Goal: Task Accomplishment & Management: Complete application form

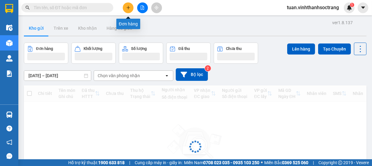
click at [125, 8] on button at bounding box center [128, 7] width 11 height 11
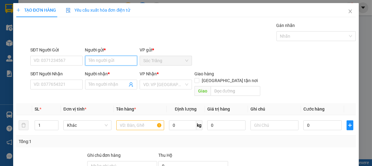
click at [102, 59] on input "Người gửi *" at bounding box center [111, 61] width 52 height 10
click at [114, 62] on input "Người gửi *" at bounding box center [111, 61] width 52 height 10
type input "9"
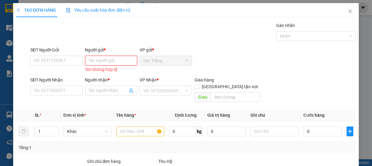
type input "D"
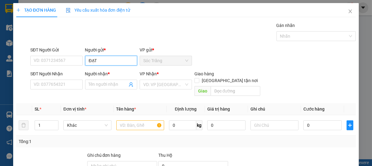
type input "ĐẠT"
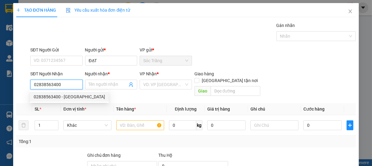
type input "02838563400"
drag, startPoint x: 74, startPoint y: 91, endPoint x: 74, endPoint y: 95, distance: 4.6
click at [74, 92] on div "02838563400 02838563400 - [GEOGRAPHIC_DATA]" at bounding box center [69, 97] width 79 height 12
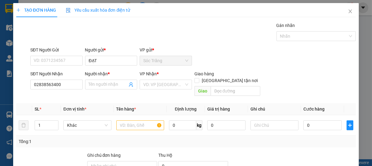
drag, startPoint x: 74, startPoint y: 96, endPoint x: 81, endPoint y: 96, distance: 6.7
click at [74, 96] on div "Transit Pickup Surcharge Ids Transit Deliver Surcharge Ids Transit Deliver Surc…" at bounding box center [186, 121] width 340 height 199
click at [76, 87] on input "02838563400" at bounding box center [56, 85] width 52 height 10
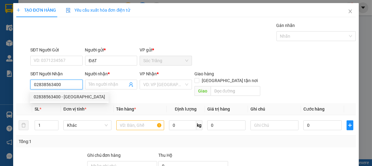
drag, startPoint x: 71, startPoint y: 98, endPoint x: 113, endPoint y: 91, distance: 42.3
click at [73, 98] on div "02838563400 - [GEOGRAPHIC_DATA]" at bounding box center [69, 96] width 71 height 7
type input "VẠN THÀNH"
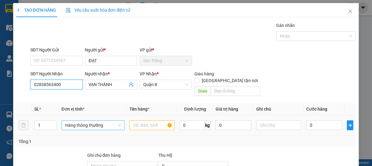
click at [83, 121] on span "Hàng thông thường" at bounding box center [93, 125] width 56 height 9
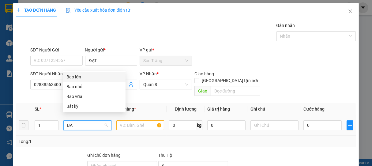
type input "BAO"
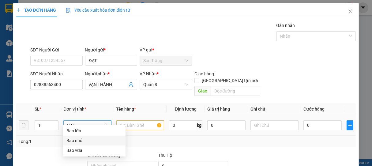
click at [81, 140] on div "Bao nhỏ" at bounding box center [93, 140] width 55 height 7
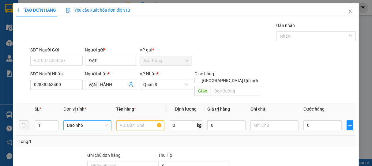
drag, startPoint x: 125, startPoint y: 116, endPoint x: 114, endPoint y: 127, distance: 15.6
click at [125, 120] on input "text" at bounding box center [140, 125] width 48 height 10
type input "MẠT"
type input "10"
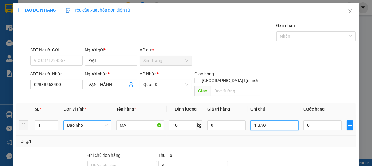
type input "1 BAO"
type input "2"
type input "20"
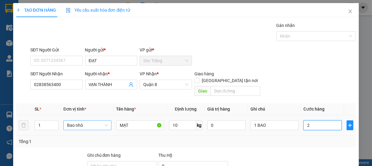
type input "20"
type input "200"
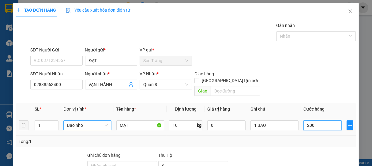
type input "2.000"
type input "20.000"
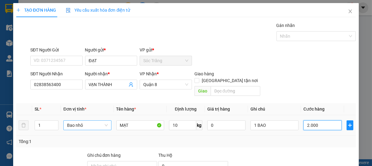
type input "20.000"
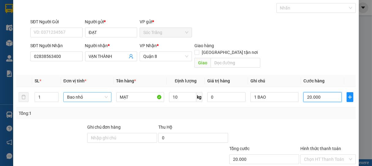
scroll to position [60, 0]
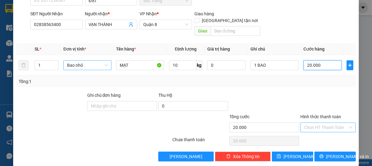
type input "20.000"
click at [322, 123] on input "Hình thức thanh toán" at bounding box center [326, 127] width 44 height 9
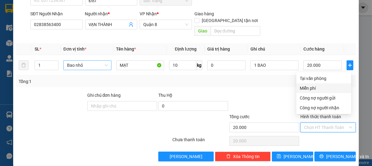
click at [331, 84] on div "Miễn phí" at bounding box center [323, 88] width 55 height 10
type input "0"
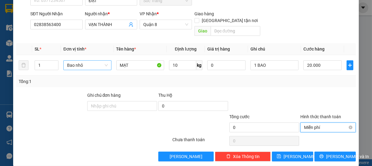
click at [328, 123] on span "Miễn phí" at bounding box center [328, 127] width 48 height 9
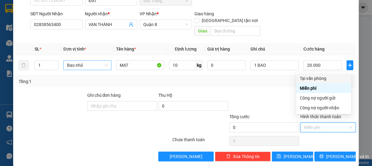
click at [318, 76] on div "Tại văn phòng" at bounding box center [323, 78] width 47 height 7
type input "20.000"
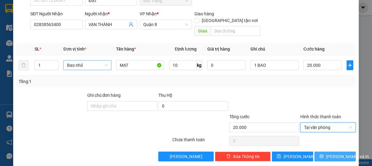
click at [331, 153] on span "[PERSON_NAME] và In" at bounding box center [347, 156] width 43 height 7
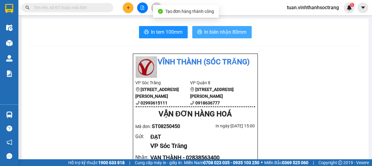
drag, startPoint x: 223, startPoint y: 34, endPoint x: 205, endPoint y: 27, distance: 18.8
click at [223, 34] on span "In biên nhận 80mm" at bounding box center [226, 32] width 42 height 8
click at [215, 31] on span "In biên nhận 80mm" at bounding box center [226, 32] width 42 height 8
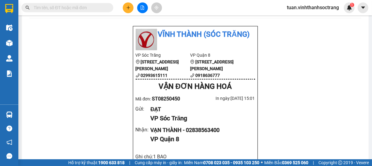
scroll to position [68, 0]
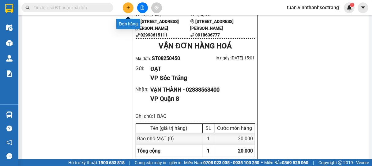
click at [126, 13] on button at bounding box center [128, 7] width 11 height 11
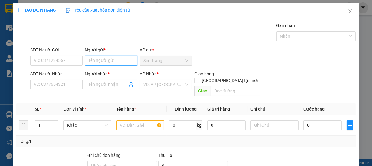
click at [100, 62] on input "Người gửi *" at bounding box center [111, 61] width 52 height 10
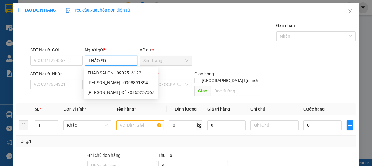
type input "THẢO SD"
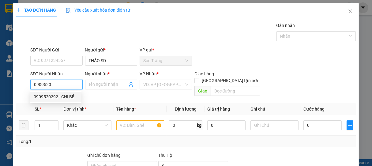
click at [64, 97] on div "0909520292 - CHỊ BÉ" at bounding box center [56, 96] width 44 height 7
type input "0909520292"
type input "CHỊ BÉ"
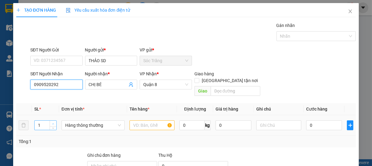
type input "0909520292"
type input "2"
click at [53, 123] on icon "up" at bounding box center [53, 124] width 2 height 2
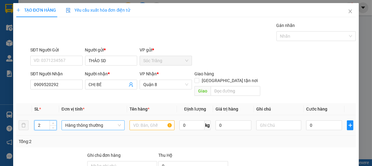
click at [76, 121] on span "Hàng thông thường" at bounding box center [93, 125] width 56 height 9
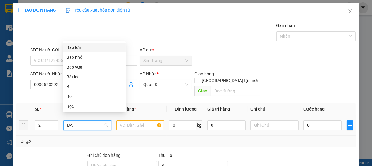
type input "BAO"
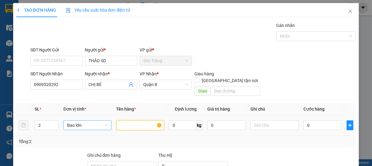
type input "Q"
type input "Q ÁO"
type input "100"
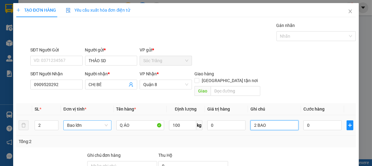
type input "2 BAO"
type input "8"
click at [318, 120] on input "0" at bounding box center [322, 125] width 38 height 10
type input "8"
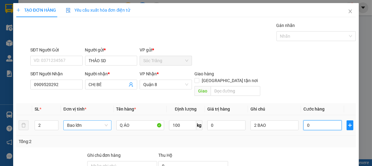
type input "8"
type input "80"
type input "800"
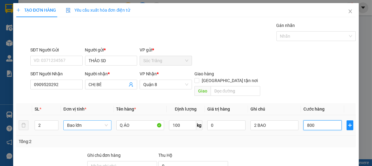
type input "800"
type input "8.000"
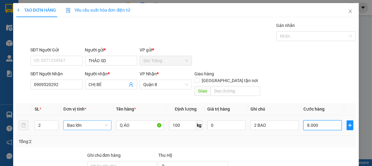
type input "80.000"
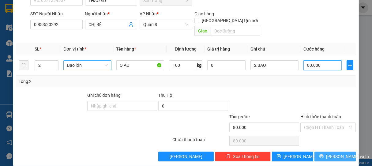
type input "80.000"
click at [319, 154] on icon "printer" at bounding box center [321, 156] width 4 height 4
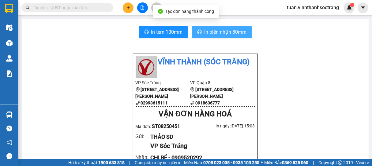
click at [212, 32] on span "In biên nhận 80mm" at bounding box center [226, 32] width 42 height 8
click at [227, 32] on span "In biên nhận 80mm" at bounding box center [226, 32] width 42 height 8
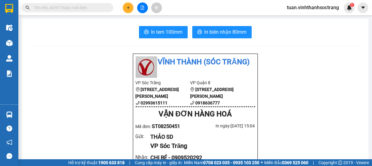
drag, startPoint x: 74, startPoint y: 11, endPoint x: 38, endPoint y: 19, distance: 36.4
click at [73, 10] on input "text" at bounding box center [70, 7] width 72 height 7
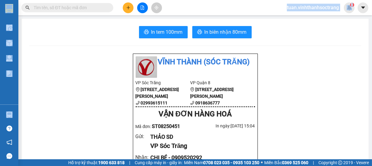
drag, startPoint x: 38, startPoint y: 19, endPoint x: 8, endPoint y: 26, distance: 31.0
click at [34, 30] on section "Kết quả tìm kiếm ( 0 ) Bộ lọc No Data tuan.vinhthanhsoctrang 1 Điều hành xe Kho…" at bounding box center [186, 83] width 372 height 166
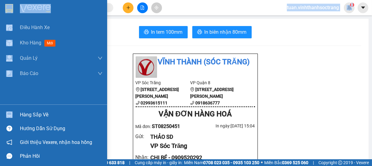
click at [0, 14] on div at bounding box center [53, 10] width 107 height 20
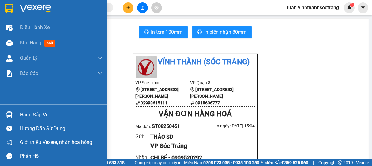
click at [0, 14] on div at bounding box center [53, 10] width 107 height 20
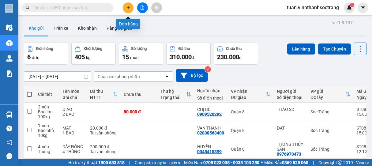
click at [130, 8] on icon "plus" at bounding box center [128, 8] width 4 height 4
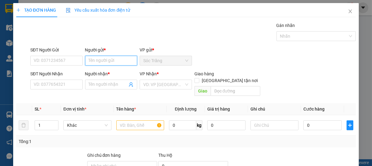
click at [114, 58] on input "Người gửi *" at bounding box center [111, 61] width 52 height 10
type input "SÁU NGHIÊM"
type input "B"
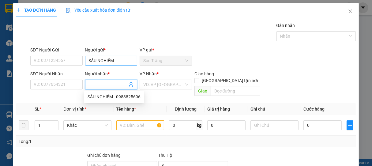
type input "\"
type input "NGA"
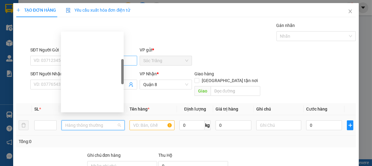
scroll to position [98, 0]
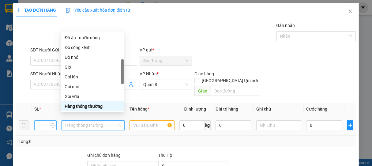
click at [43, 121] on input "number" at bounding box center [46, 125] width 22 height 9
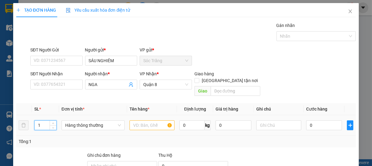
type input "1"
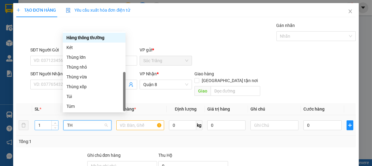
scroll to position [0, 0]
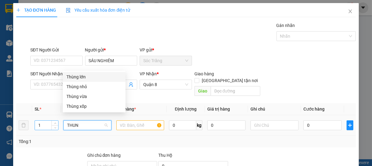
type input "THUNG"
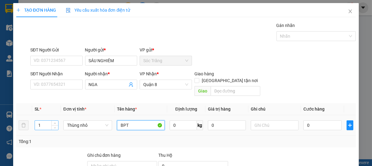
type input "BPT"
type input "1"
type input "5.000"
type input "1"
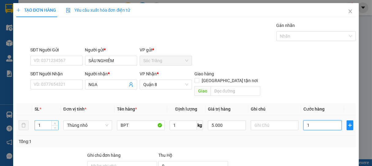
type input "1"
type input "1.000"
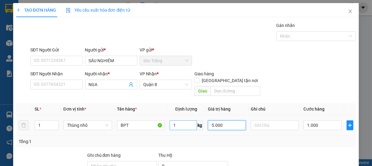
drag, startPoint x: 227, startPoint y: 118, endPoint x: 177, endPoint y: 122, distance: 49.4
click at [177, 122] on tr "1 Thùng nhỏ BPT 1 kg 5.000 1.000" at bounding box center [186, 125] width 340 height 21
type input "0"
click at [175, 120] on input "1" at bounding box center [183, 125] width 27 height 10
type input "0"
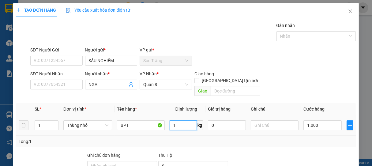
type input "0"
type input "5"
type input "1 THÙNG"
type input "2"
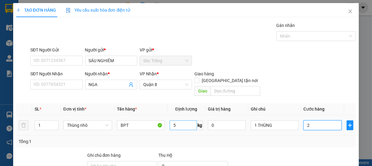
type input "2"
type input "20"
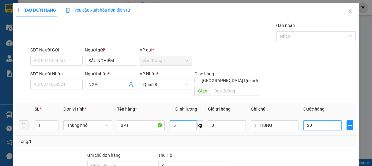
type input "200"
type input "2.000"
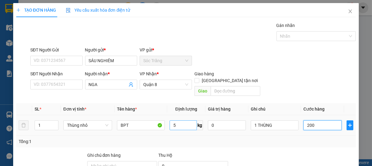
type input "2.000"
type input "20.000"
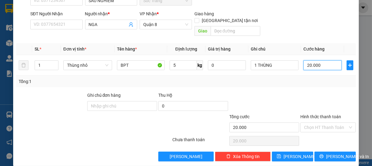
type input "20.000"
click at [319, 113] on div "Hình thức thanh toán" at bounding box center [328, 117] width 56 height 9
click at [322, 123] on input "Hình thức thanh toán" at bounding box center [326, 127] width 44 height 9
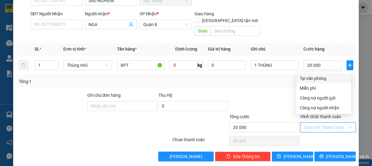
click at [330, 76] on div "Tại văn phòng" at bounding box center [323, 78] width 47 height 7
type input "0"
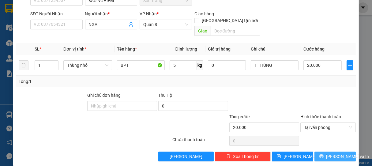
click at [328, 153] on span "[PERSON_NAME] và In" at bounding box center [347, 156] width 43 height 7
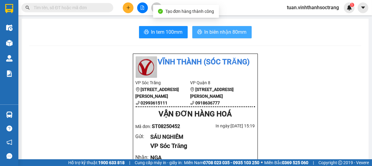
click at [219, 30] on span "In biên nhận 80mm" at bounding box center [226, 32] width 42 height 8
click at [220, 30] on span "In biên nhận 80mm" at bounding box center [226, 32] width 42 height 8
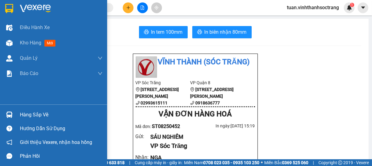
drag, startPoint x: 21, startPoint y: 43, endPoint x: 366, endPoint y: 150, distance: 361.4
click at [17, 44] on div "Kho hàng mới" at bounding box center [53, 42] width 107 height 15
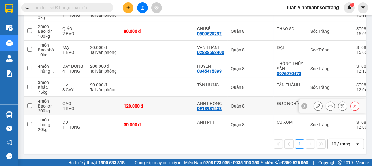
scroll to position [101, 0]
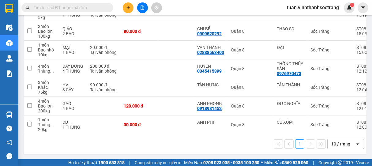
click at [335, 145] on div "10 / trang" at bounding box center [340, 144] width 19 height 6
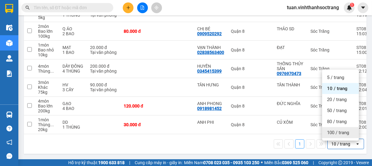
click at [329, 130] on span "100 / trang" at bounding box center [338, 133] width 22 height 6
